Goal: Transaction & Acquisition: Purchase product/service

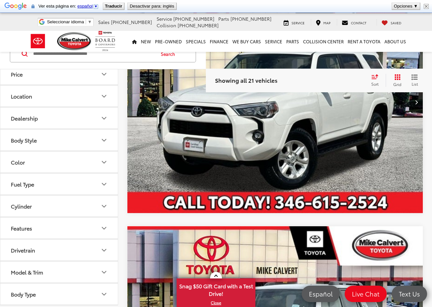
scroll to position [190, 0]
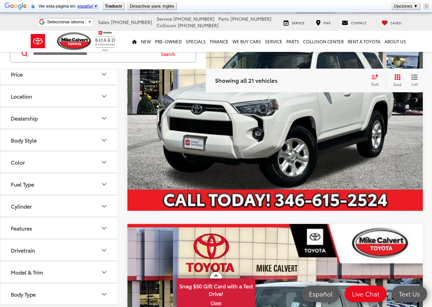
click at [35, 249] on div "Drivetrain" at bounding box center [23, 250] width 24 height 6
click at [12, 265] on label "4WD (16)" at bounding box center [23, 266] width 30 height 11
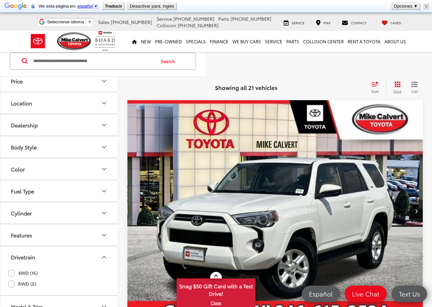
scroll to position [60, 0]
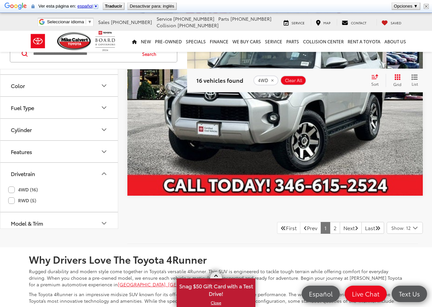
scroll to position [2789, 0]
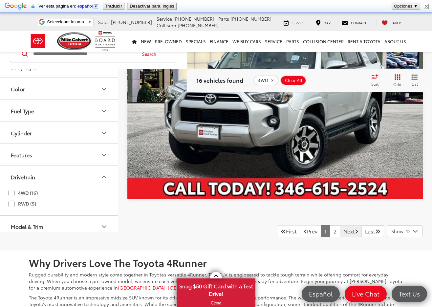
click at [341, 225] on link "Next" at bounding box center [351, 231] width 22 height 12
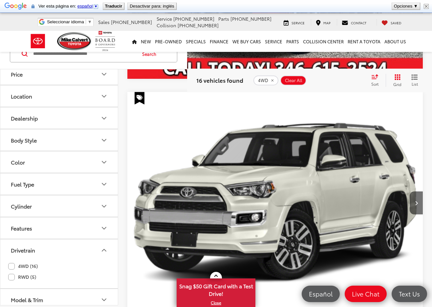
scroll to position [805, 0]
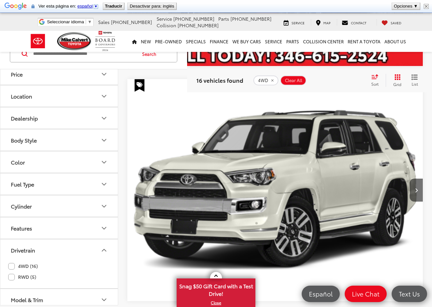
click at [340, 181] on img "2018 Toyota 4Runner Limited 0" at bounding box center [275, 190] width 296 height 222
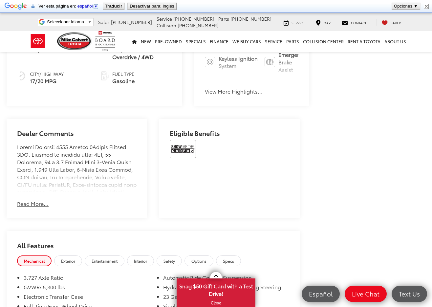
scroll to position [320, 0]
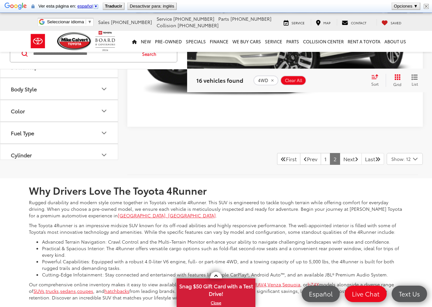
scroll to position [978, 0]
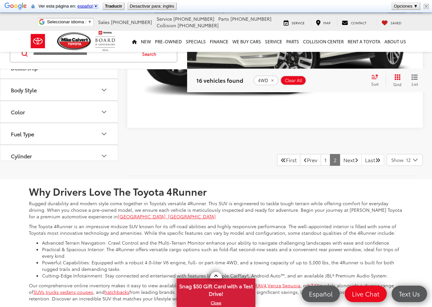
click at [321, 154] on link "1" at bounding box center [326, 160] width 10 height 12
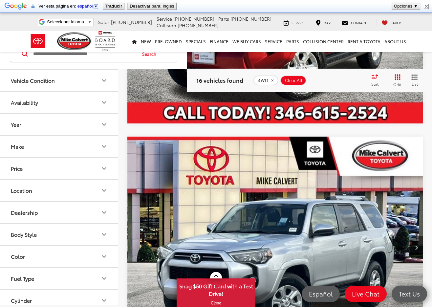
scroll to position [278, 0]
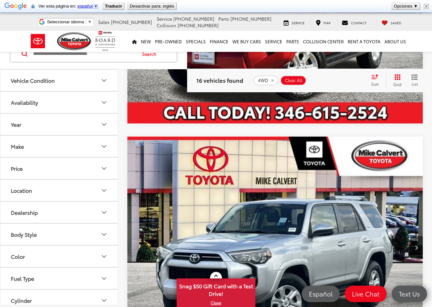
click at [249, 139] on img "2020 Toyota 4Runner SR5 0" at bounding box center [274, 248] width 296 height 222
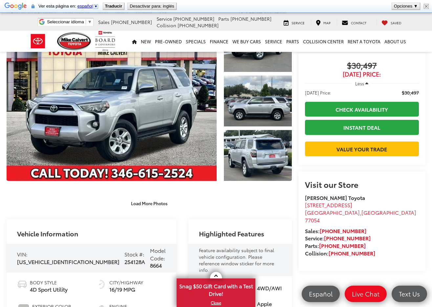
scroll to position [53, 0]
